Goal: Check status: Check status

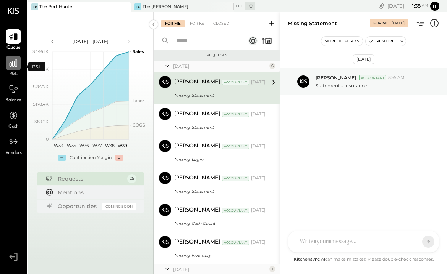
click at [12, 61] on icon at bounding box center [13, 63] width 10 height 10
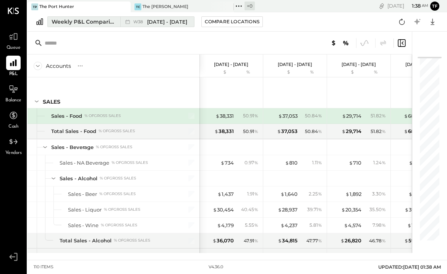
click at [158, 24] on span "[DATE] - [DATE]" at bounding box center [167, 21] width 40 height 7
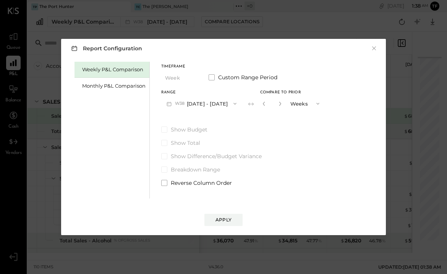
click at [203, 108] on button "W38 [DATE] - [DATE]" at bounding box center [201, 104] width 81 height 14
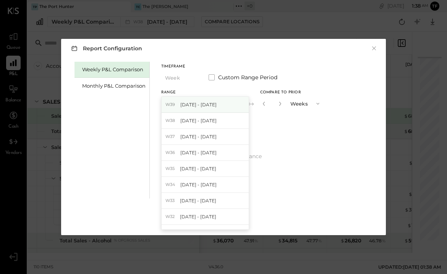
click at [207, 105] on span "[DATE] - [DATE]" at bounding box center [198, 105] width 36 height 6
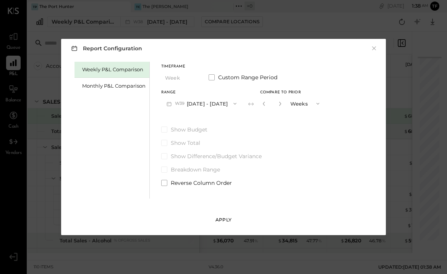
click at [218, 220] on div "Apply" at bounding box center [223, 220] width 16 height 6
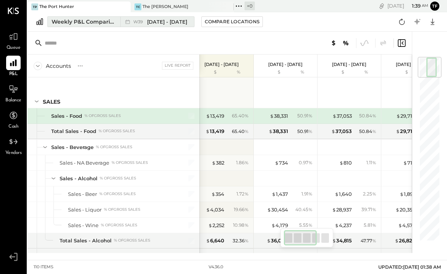
click at [94, 19] on div "Weekly P&L Comparison" at bounding box center [84, 22] width 64 height 8
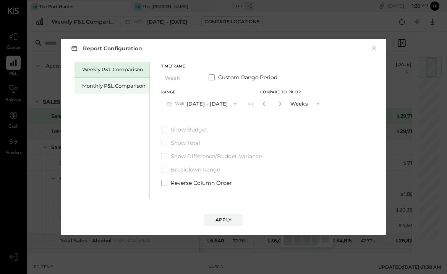
click at [128, 89] on div "Monthly P&L Comparison" at bounding box center [113, 85] width 63 height 7
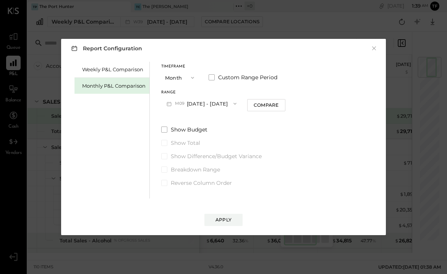
click at [191, 76] on icon "button" at bounding box center [192, 78] width 6 height 6
click at [193, 121] on div "Year" at bounding box center [179, 119] width 37 height 14
click at [227, 220] on div "Apply" at bounding box center [223, 220] width 16 height 6
